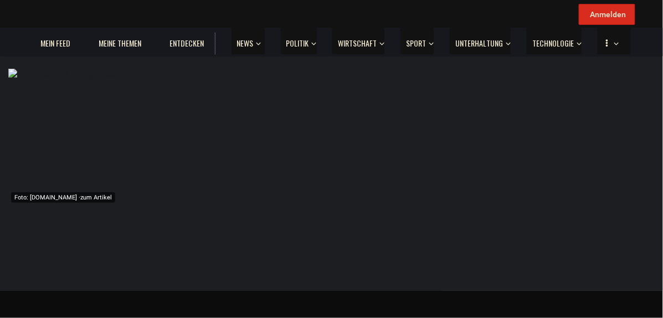
scroll to position [16622, 0]
